Goal: Find contact information: Find contact information

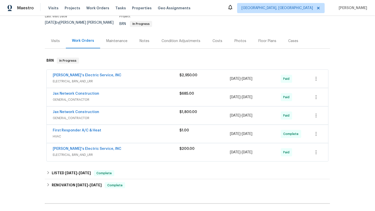
scroll to position [47, 0]
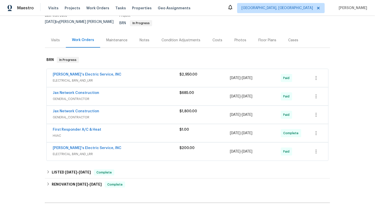
click at [106, 109] on div "Jax Network Construction" at bounding box center [116, 112] width 127 height 6
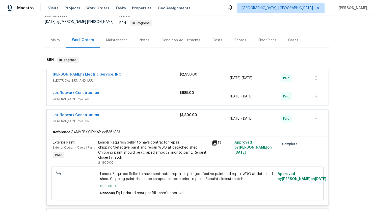
click at [108, 97] on span "GENERAL_CONTRACTOR" at bounding box center [116, 99] width 127 height 5
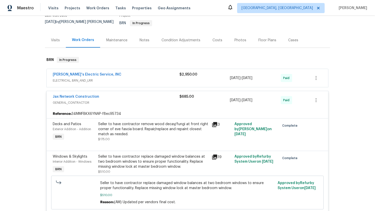
click at [109, 78] on span "ELECTRICAL, BRN_AND_LRR" at bounding box center [116, 80] width 127 height 5
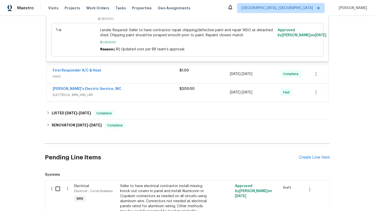
scroll to position [446, 0]
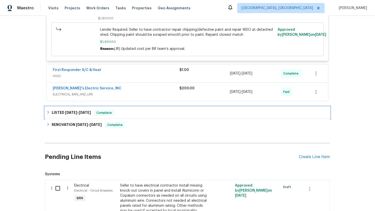
click at [65, 111] on span "[DATE]" at bounding box center [71, 113] width 12 height 4
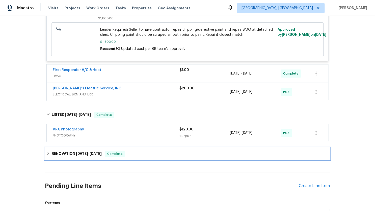
click at [63, 151] on h6 "RENOVATION [DATE] - [DATE]" at bounding box center [77, 154] width 50 height 6
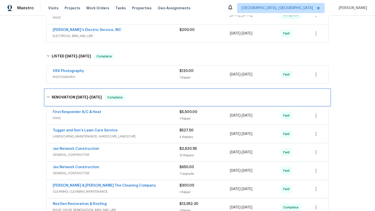
scroll to position [527, 0]
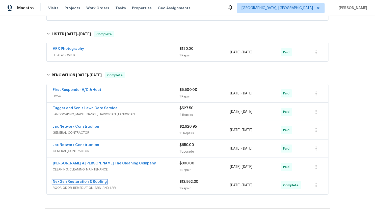
click at [93, 180] on link "NexGen Restoration & Roofing" at bounding box center [80, 182] width 54 height 4
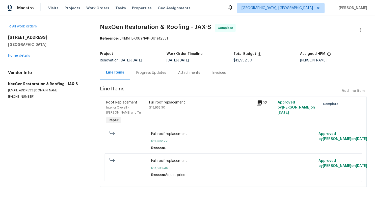
click at [218, 74] on div "Invoices" at bounding box center [219, 72] width 14 height 5
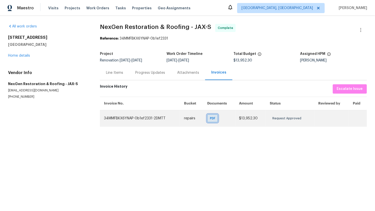
click at [212, 117] on span "PDF" at bounding box center [213, 118] width 7 height 5
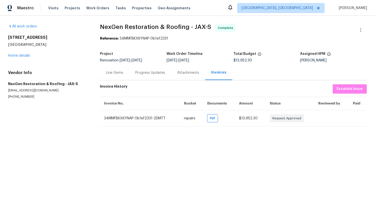
click at [22, 91] on p "[EMAIL_ADDRESS][DOMAIN_NAME]" at bounding box center [48, 91] width 80 height 4
copy p "[EMAIL_ADDRESS][DOMAIN_NAME]"
